Goal: Find specific page/section

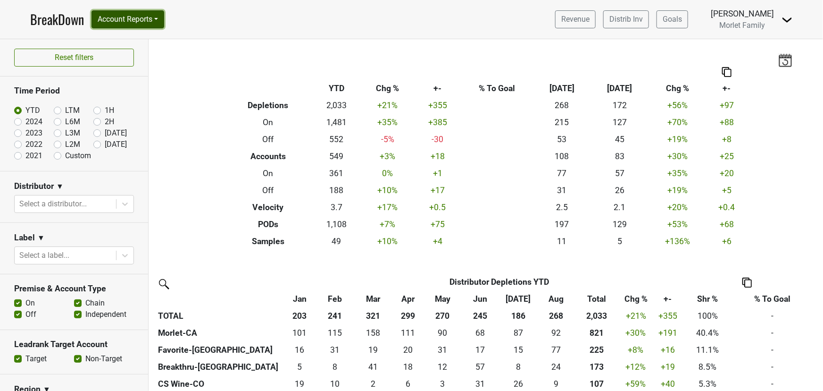
click at [121, 15] on button "Account Reports" at bounding box center [128, 19] width 73 height 18
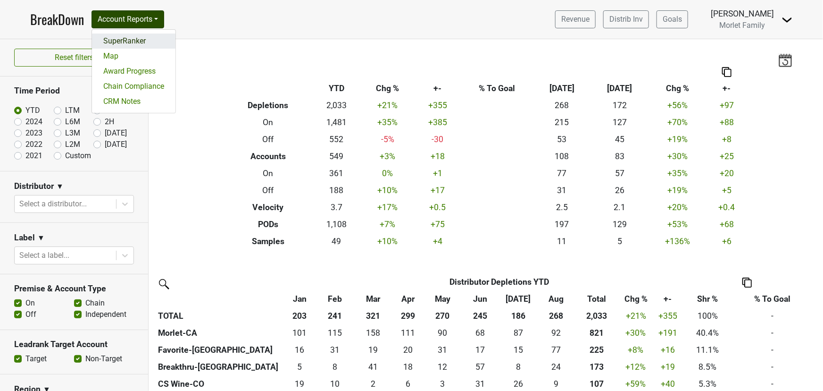
click at [119, 39] on link "SuperRanker" at bounding box center [133, 40] width 83 height 15
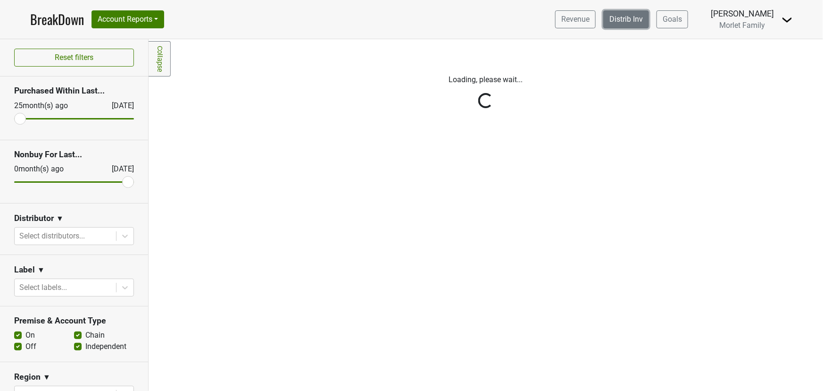
click at [615, 15] on link "Distrib Inv" at bounding box center [626, 19] width 46 height 18
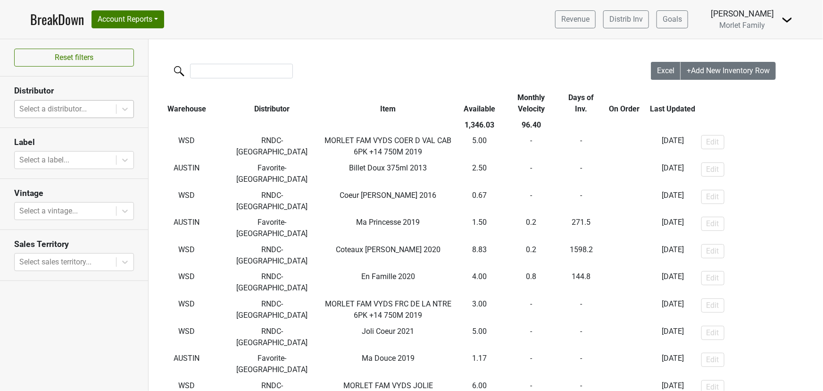
click at [92, 106] on div at bounding box center [65, 108] width 92 height 13
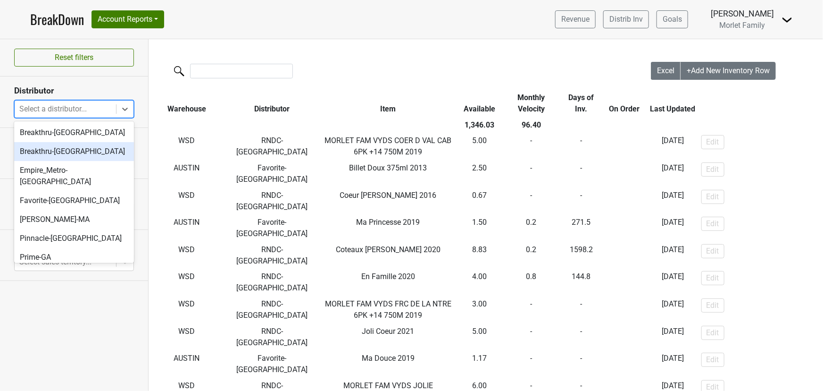
click at [84, 156] on div "Breakthru-WI" at bounding box center [74, 151] width 120 height 19
